Goal: Information Seeking & Learning: Learn about a topic

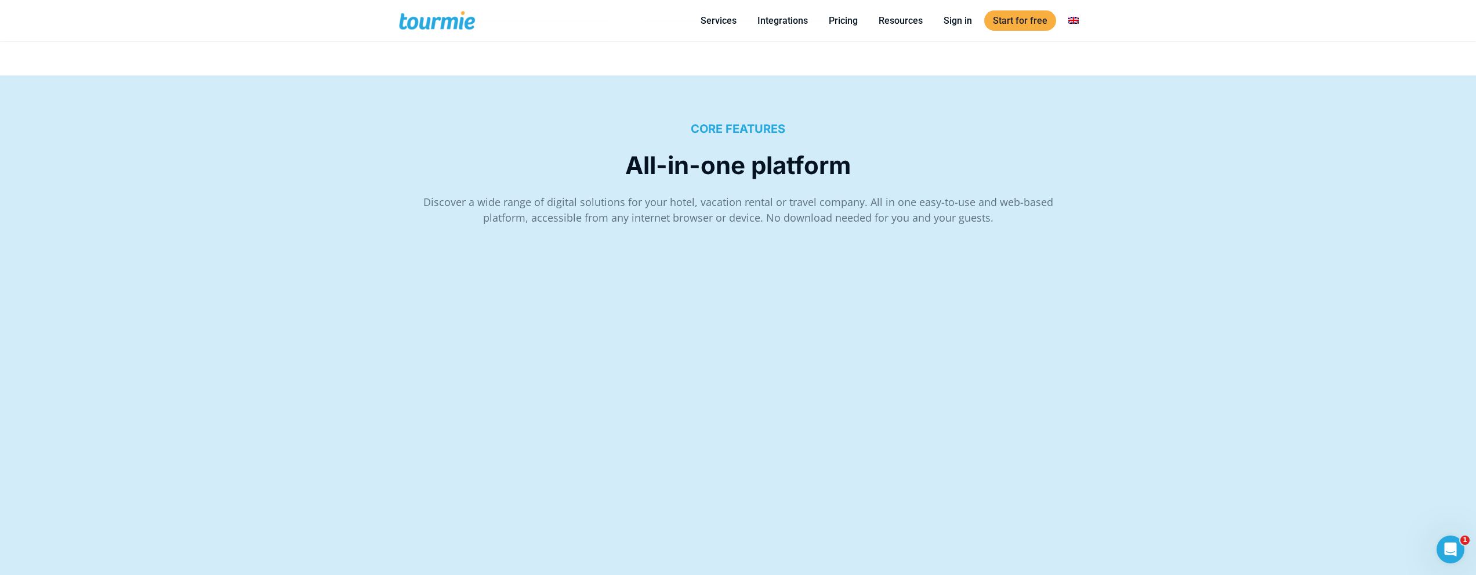
scroll to position [1652, 0]
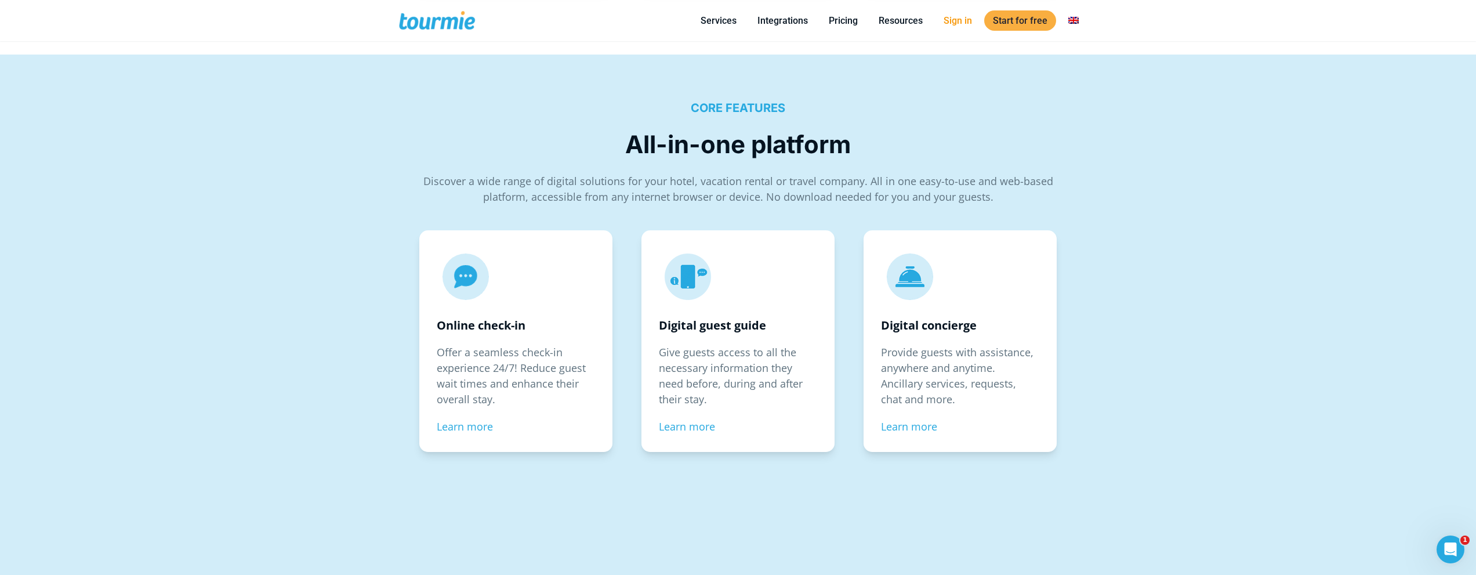
click at [954, 19] on link "Sign in" at bounding box center [958, 20] width 46 height 14
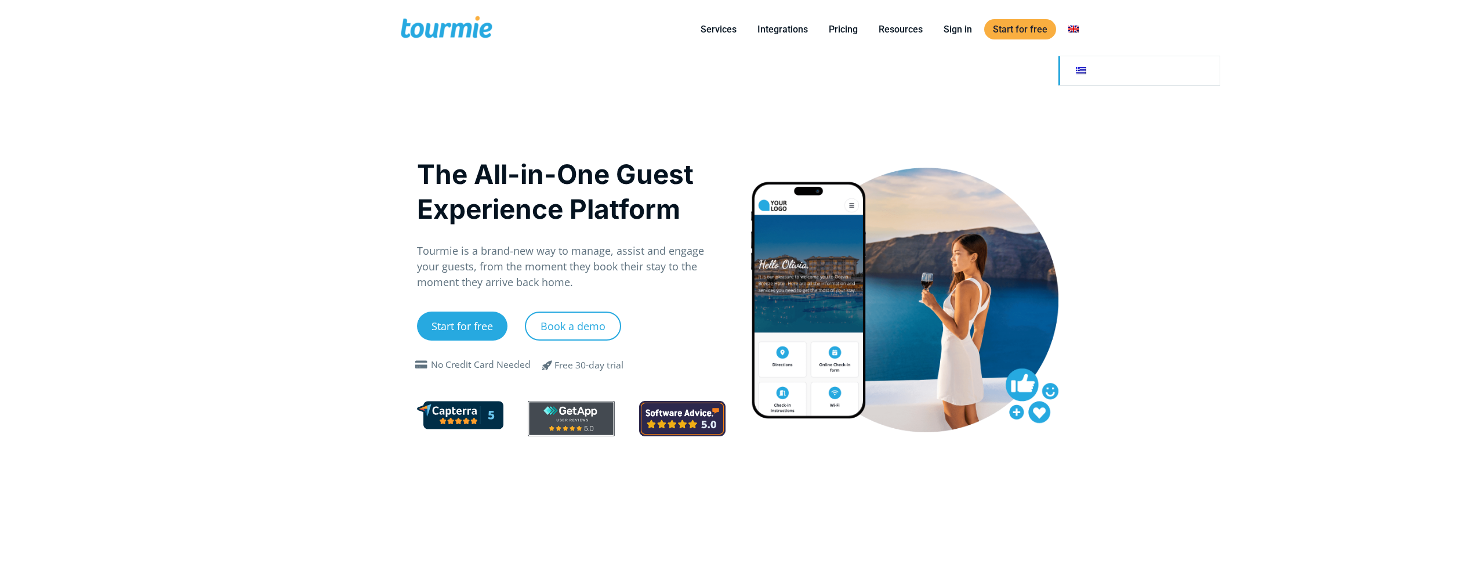
click at [1083, 66] on link at bounding box center [1138, 70] width 161 height 29
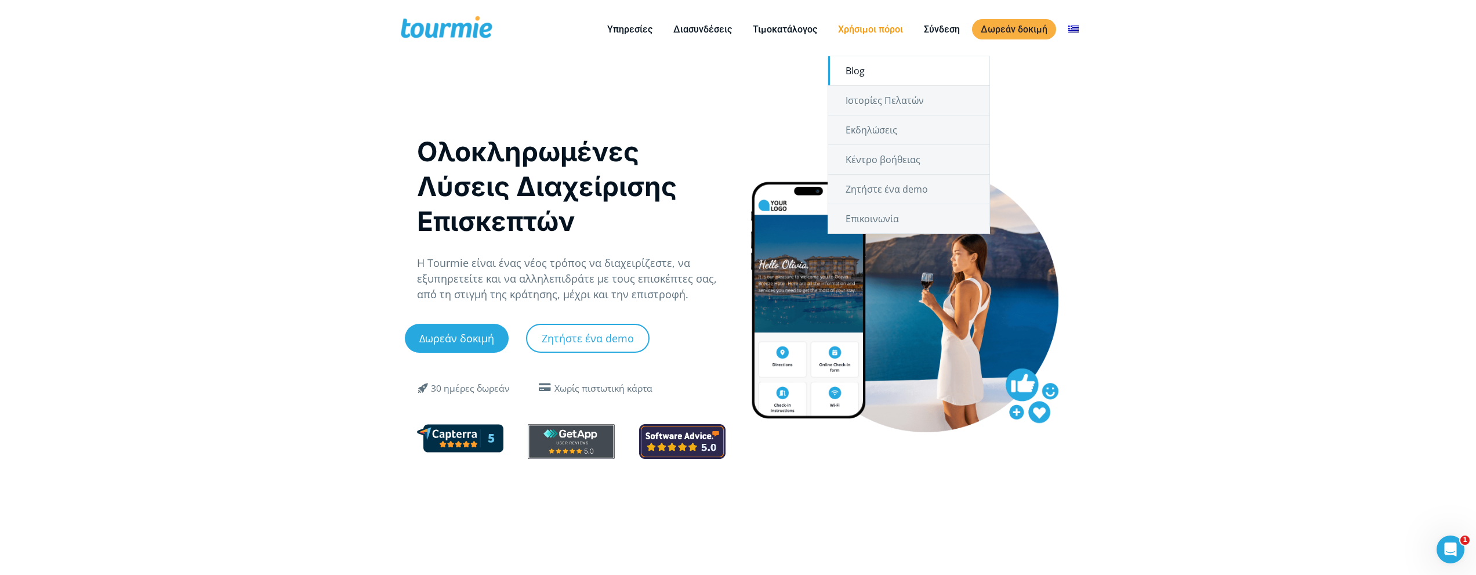
click at [880, 72] on link "Blog" at bounding box center [908, 70] width 161 height 29
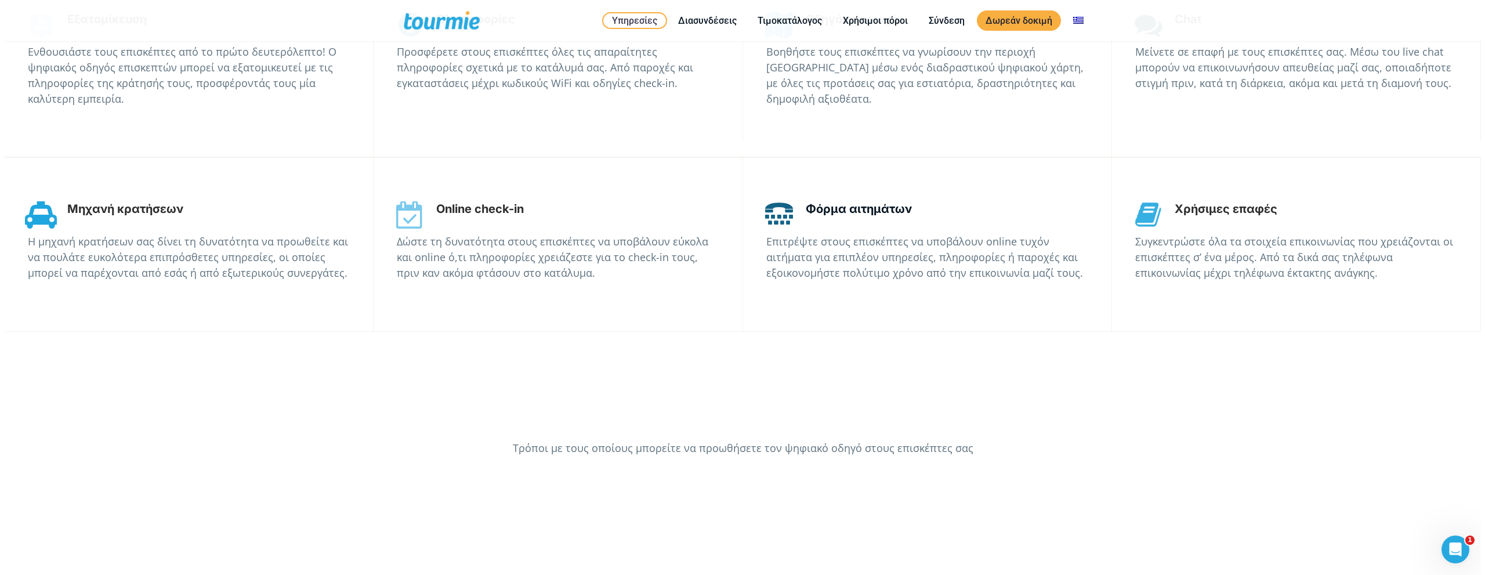
scroll to position [2356, 0]
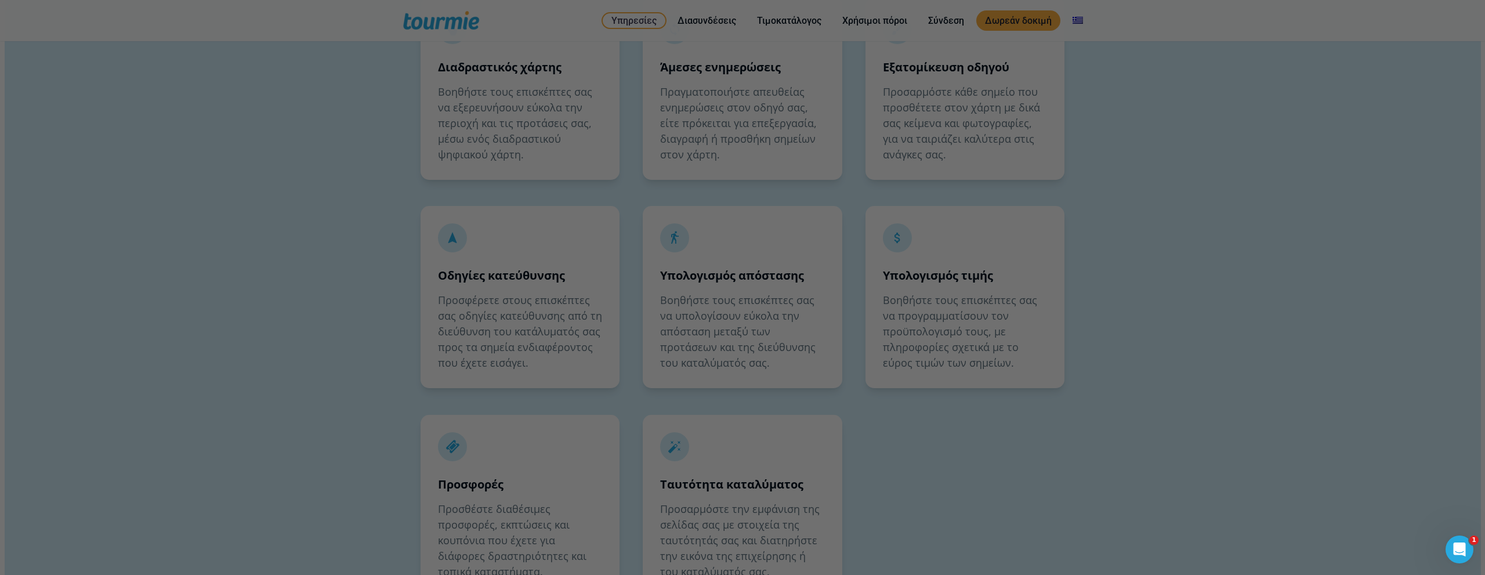
scroll to position [2464, 0]
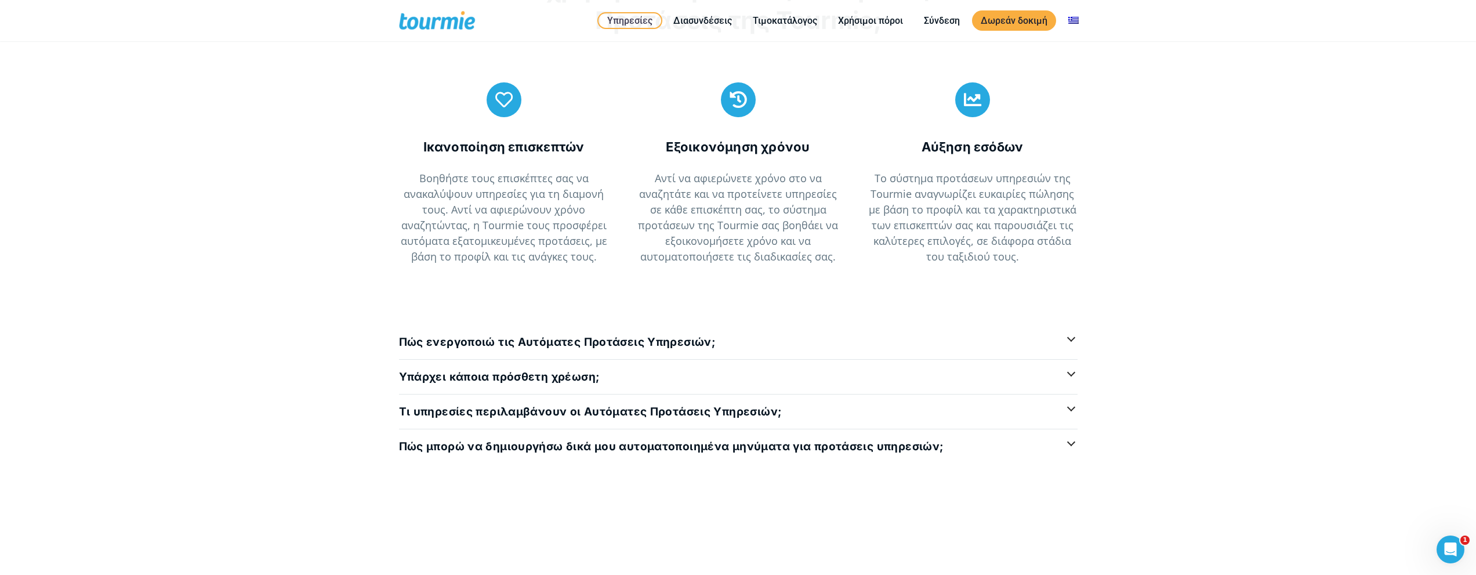
scroll to position [2818, 0]
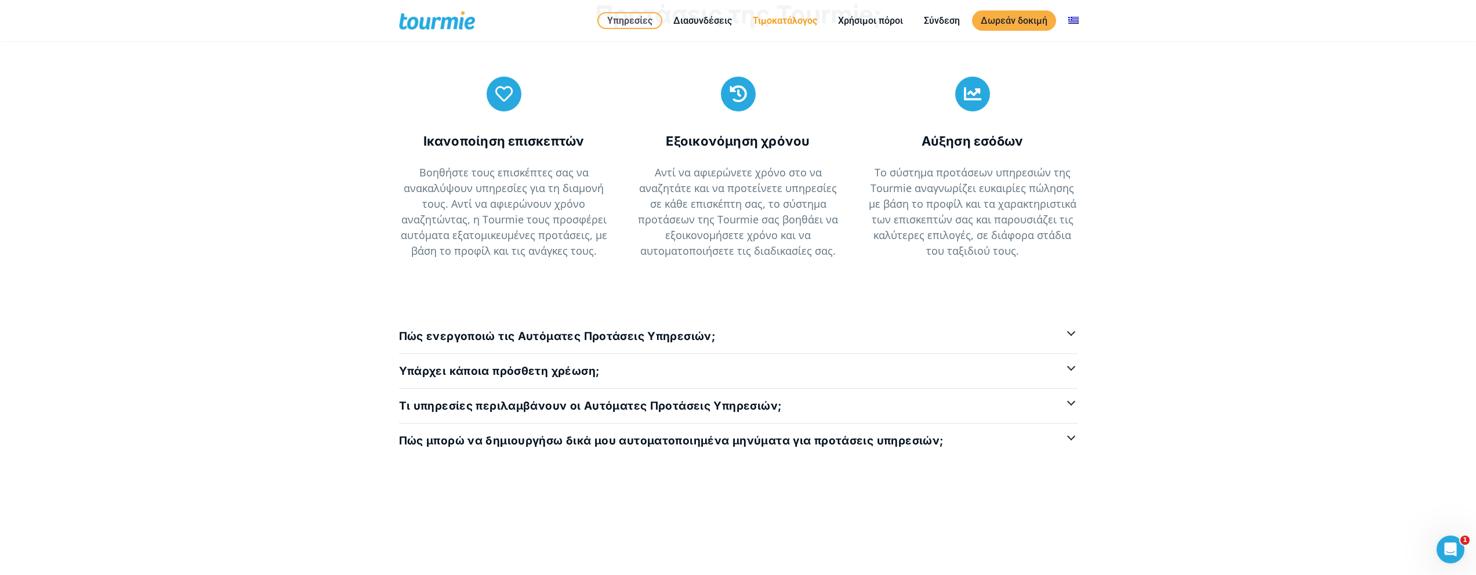
click at [788, 21] on link "Τιμοκατάλογος" at bounding box center [785, 20] width 82 height 14
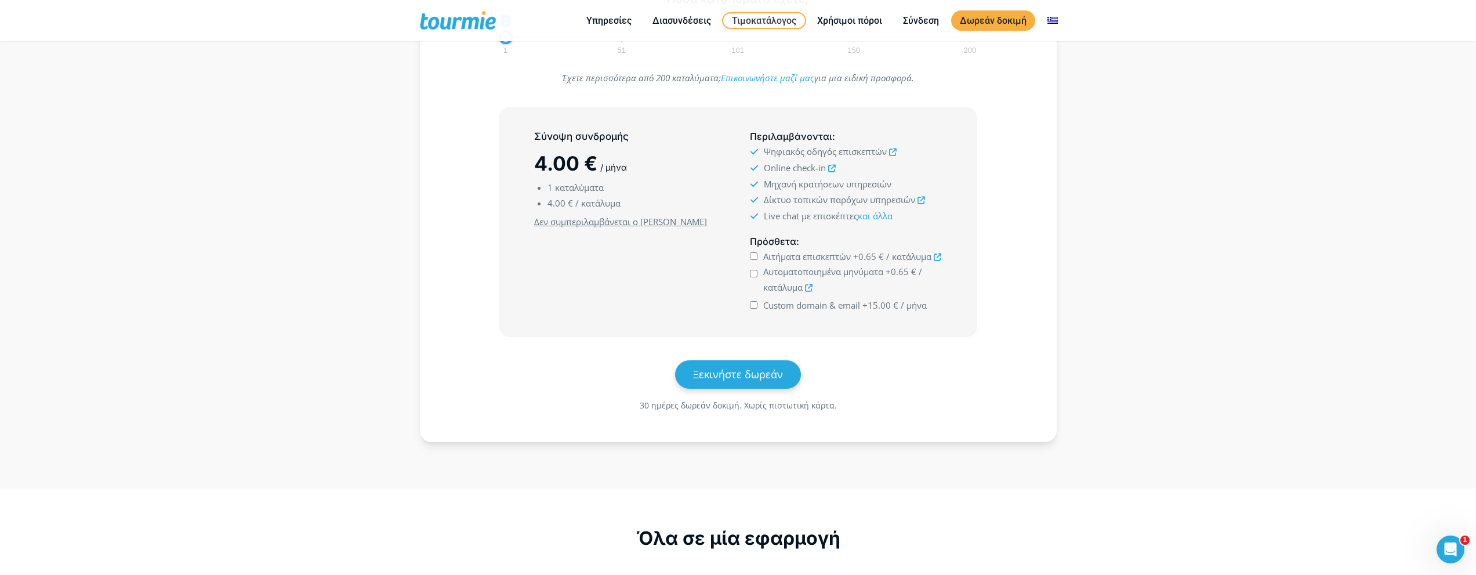
scroll to position [244, 0]
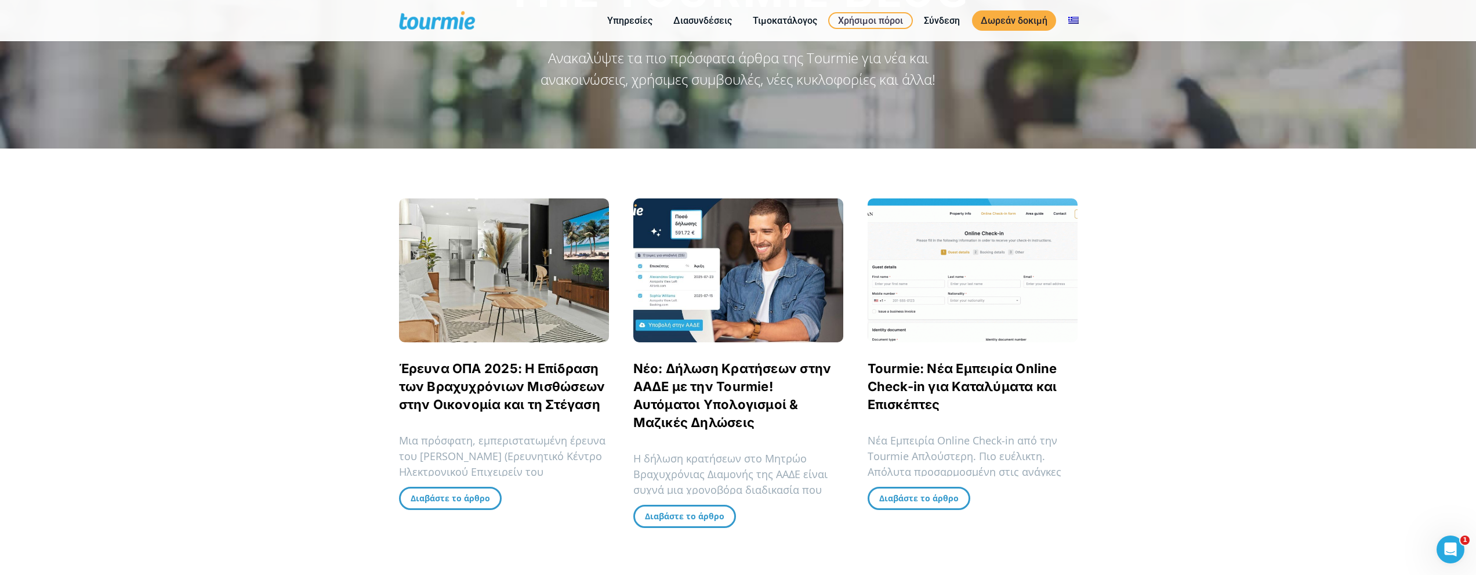
scroll to position [129, 0]
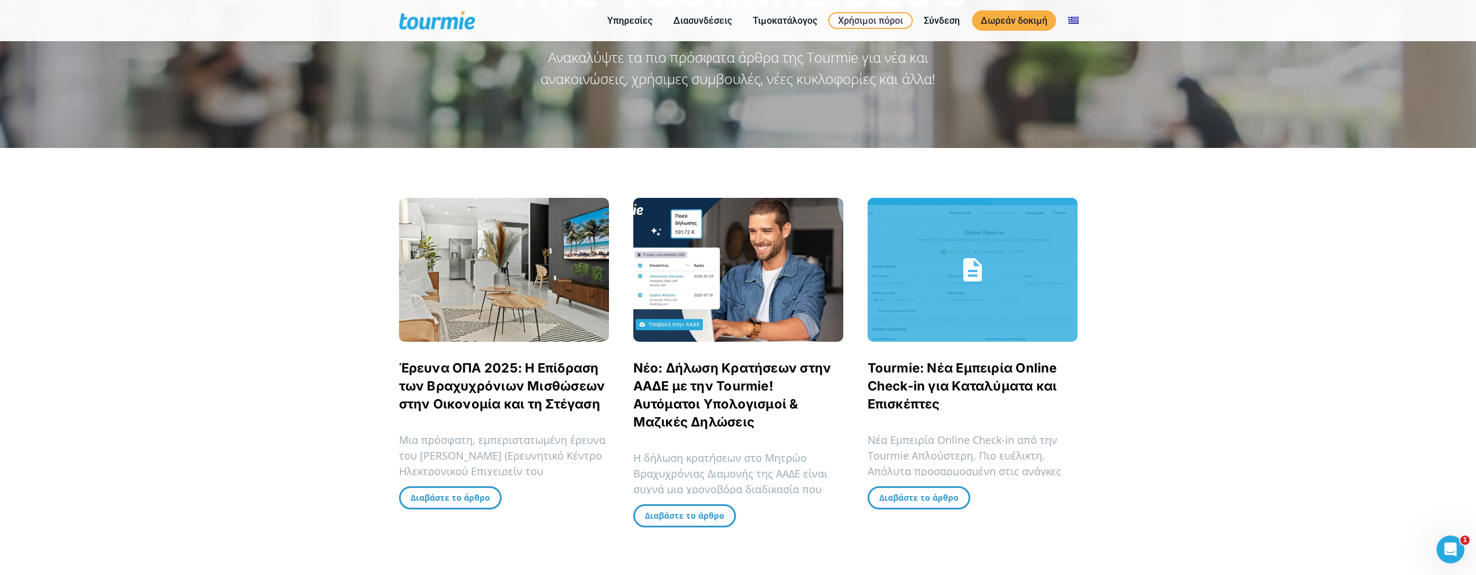
click at [972, 273] on link "Tourmie: Νέα Εμπειρία Online Check-in για Καταλύματα και Επισκέπτες" at bounding box center [973, 270] width 210 height 144
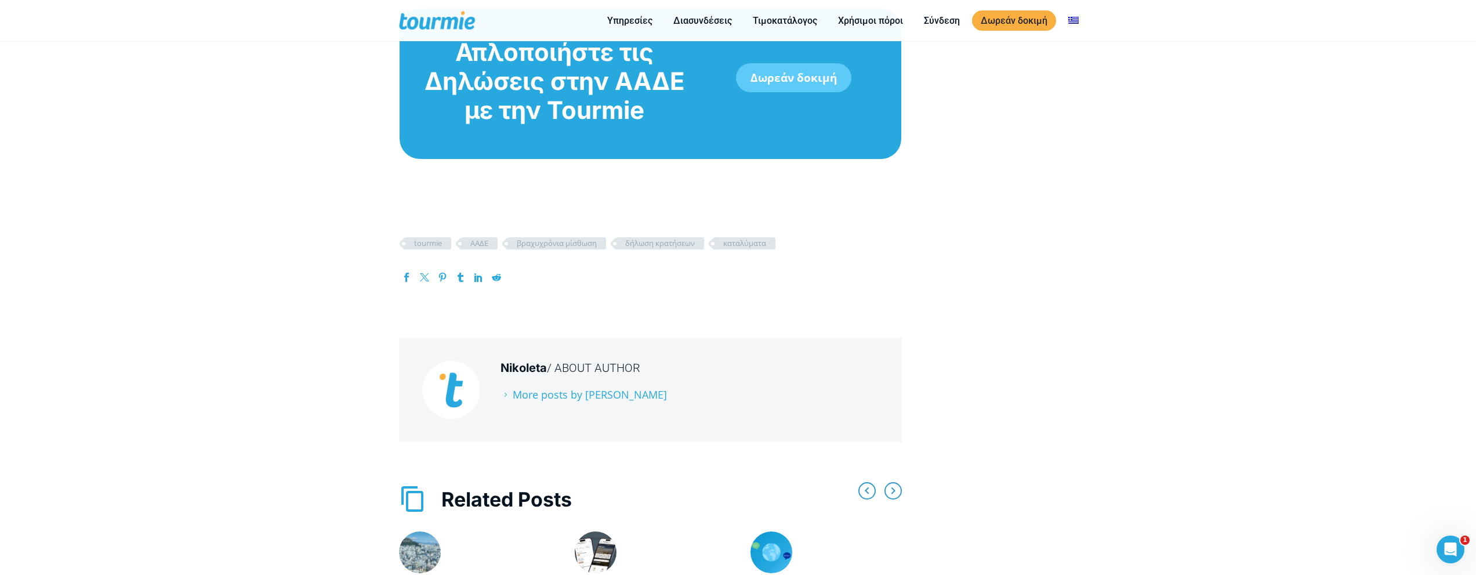
scroll to position [2522, 0]
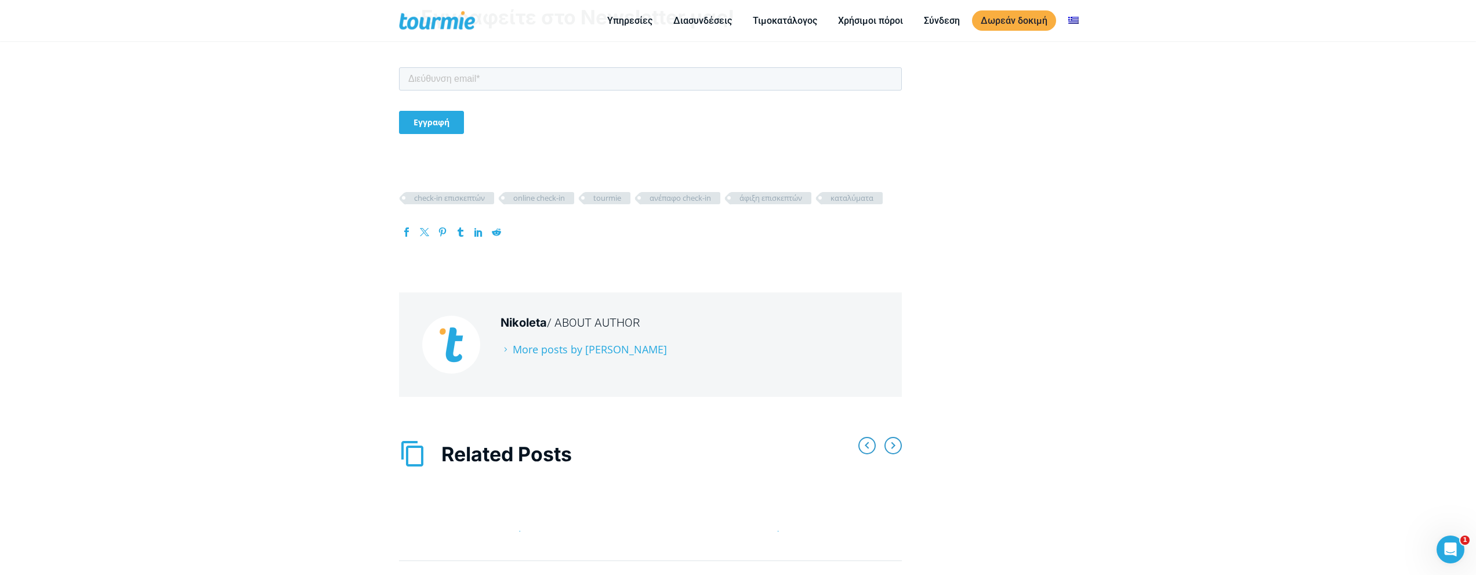
scroll to position [4825, 0]
